Goal: Find specific page/section: Find specific page/section

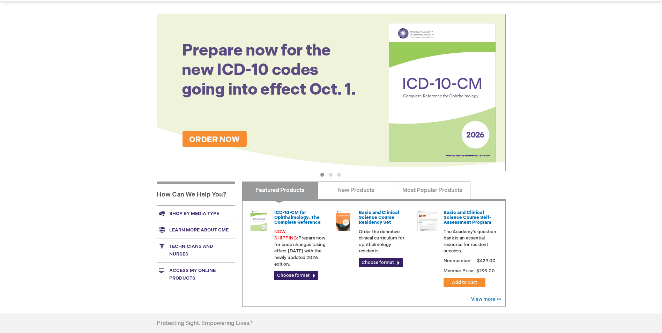
scroll to position [70, 0]
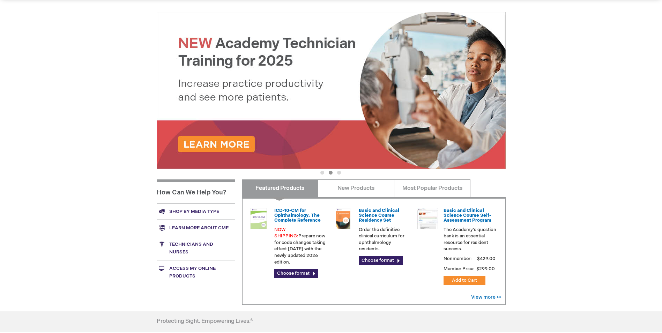
click at [194, 212] on link "Shop by media type" at bounding box center [196, 211] width 78 height 16
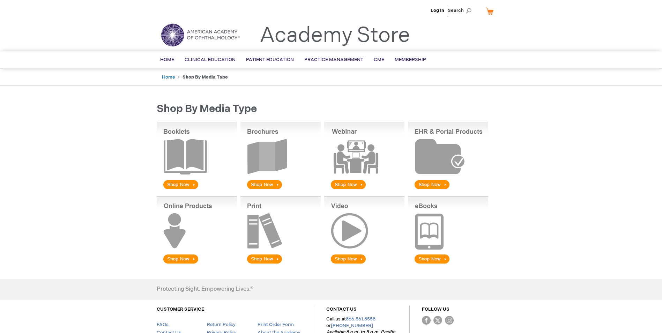
click at [272, 184] on img at bounding box center [281, 156] width 80 height 69
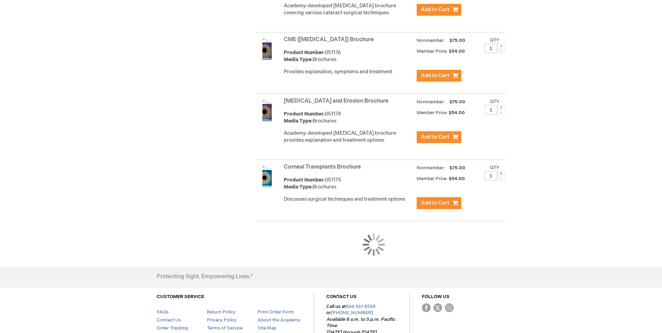
scroll to position [593, 0]
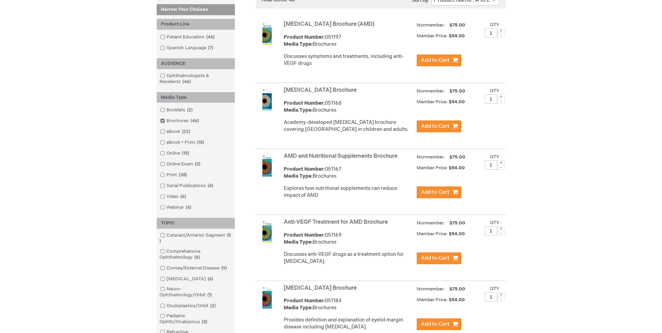
scroll to position [175, 0]
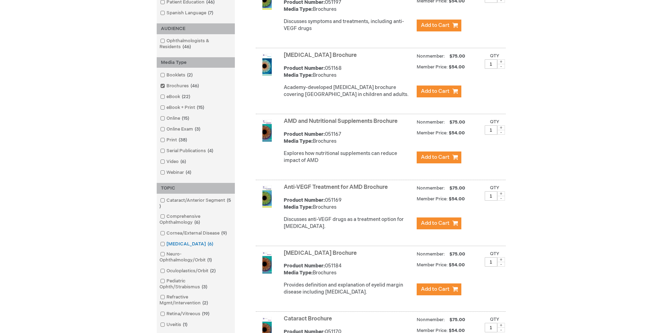
click at [167, 245] on span at bounding box center [167, 244] width 0 height 6
